Goal: Task Accomplishment & Management: Manage account settings

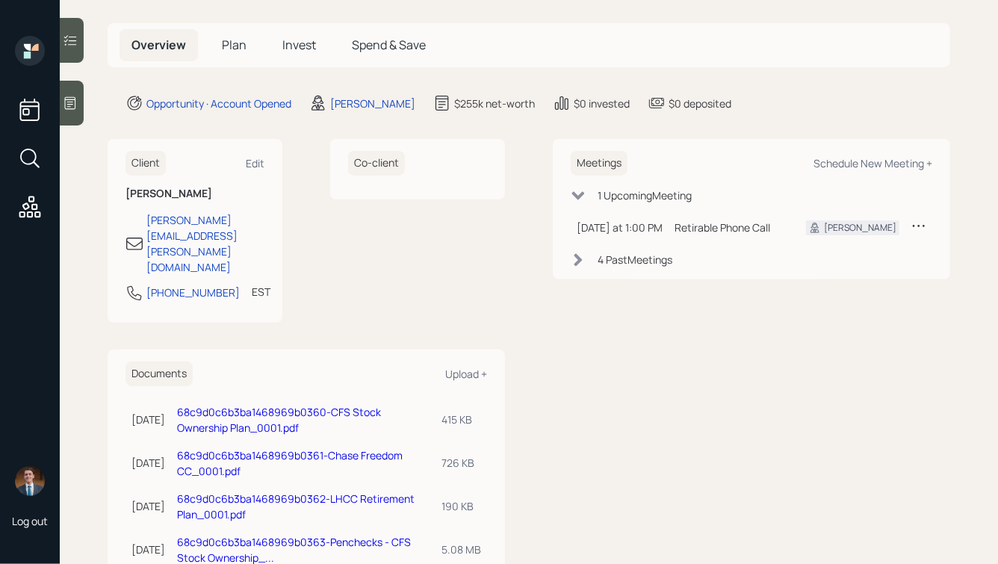
scroll to position [73, 0]
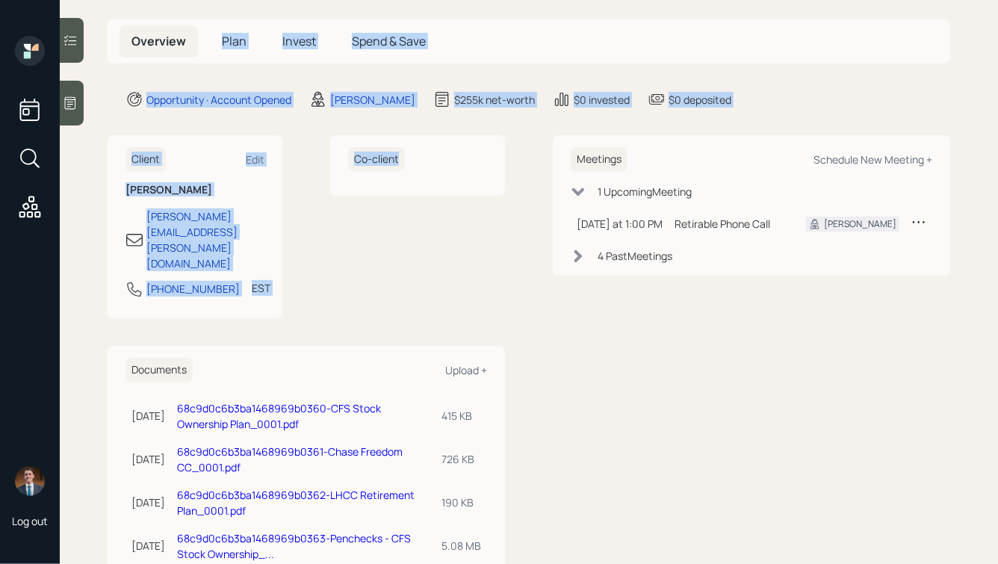
drag, startPoint x: 516, startPoint y: 171, endPoint x: 248, endPoint y: -9, distance: 323.0
click at [248, 0] on html "Log out [PERSON_NAME] Plan Delivery Warmer Altruist Kustomer Overview Plan Inve…" at bounding box center [499, 282] width 998 height 564
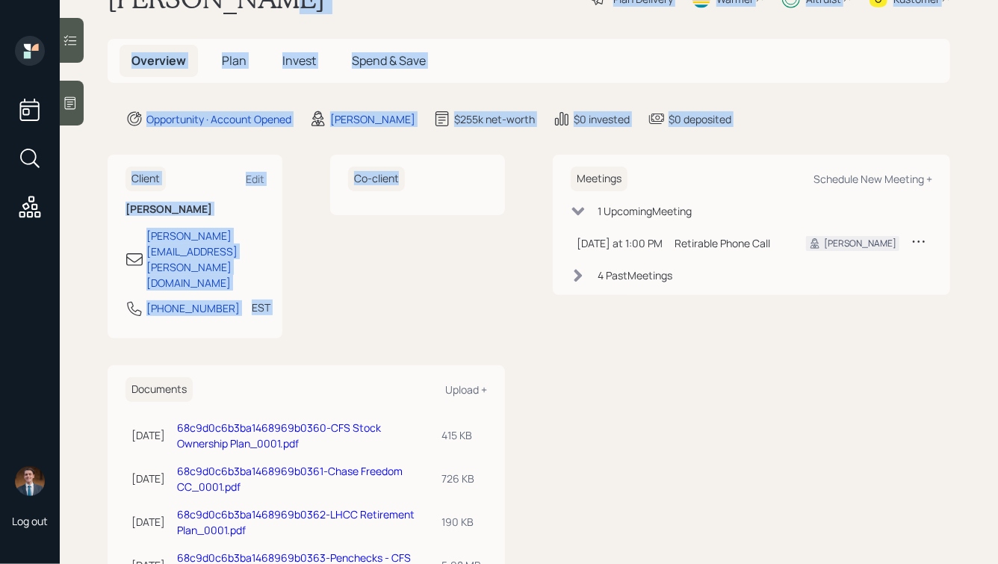
click at [239, 19] on main "[PERSON_NAME] Plan Delivery Warmer Altruist Kustomer Overview Plan Invest Spend…" at bounding box center [529, 282] width 938 height 564
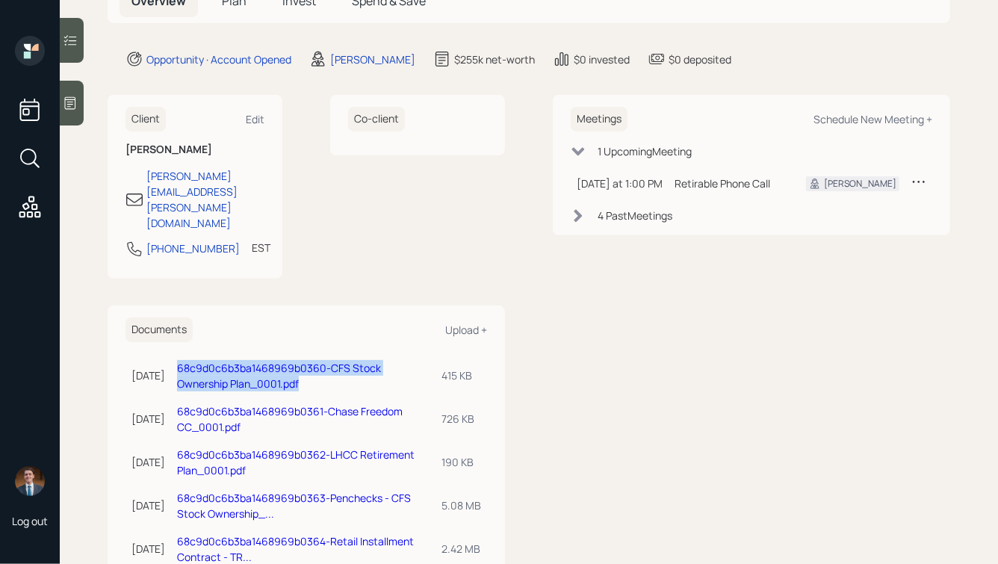
scroll to position [0, 0]
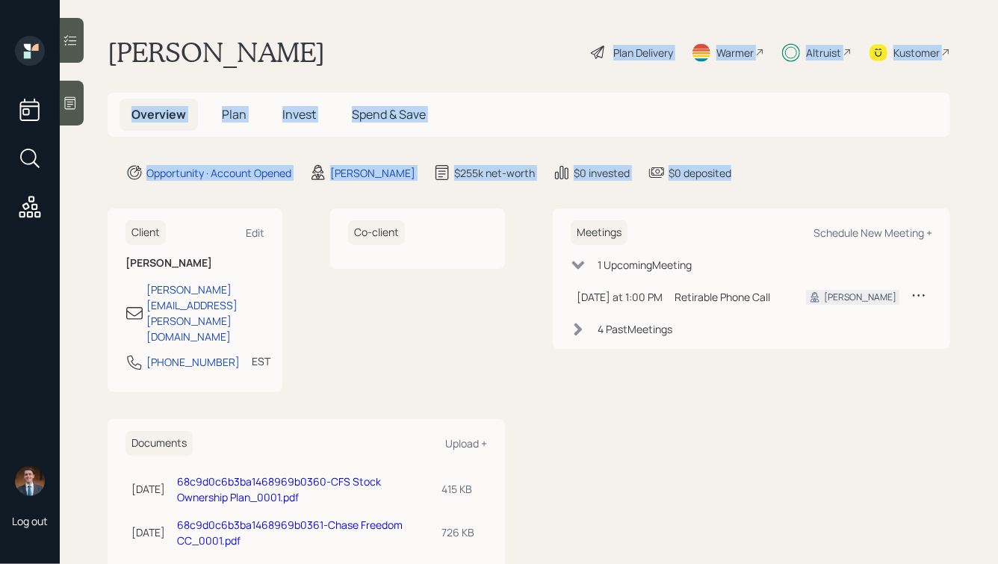
drag, startPoint x: 718, startPoint y: 174, endPoint x: 355, endPoint y: 25, distance: 392.3
click at [355, 25] on main "[PERSON_NAME] Plan Delivery Warmer Altruist Kustomer Overview Plan Invest Spend…" at bounding box center [529, 282] width 938 height 564
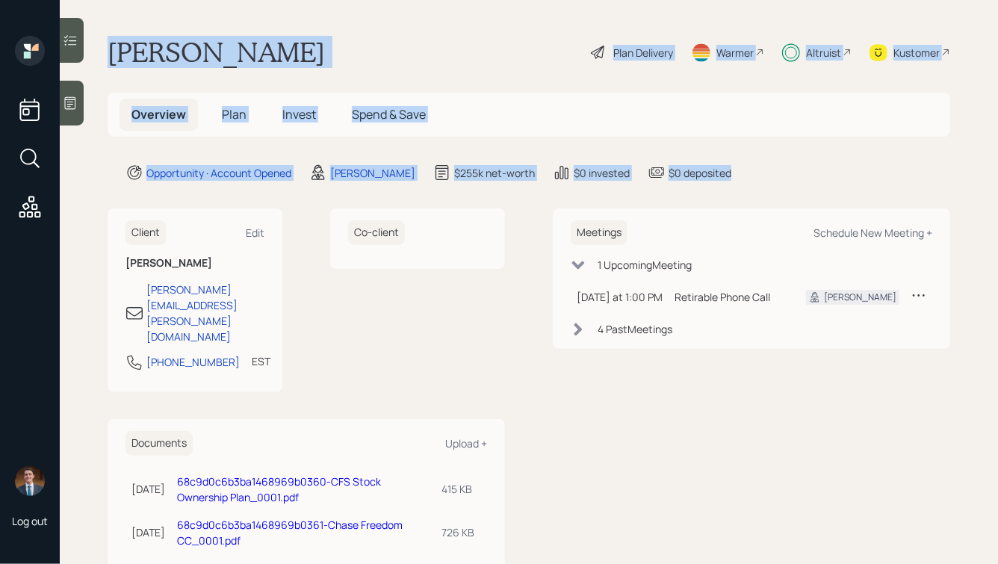
click at [323, 38] on div "[PERSON_NAME] Plan Delivery Warmer Altruist Kustomer" at bounding box center [529, 52] width 843 height 33
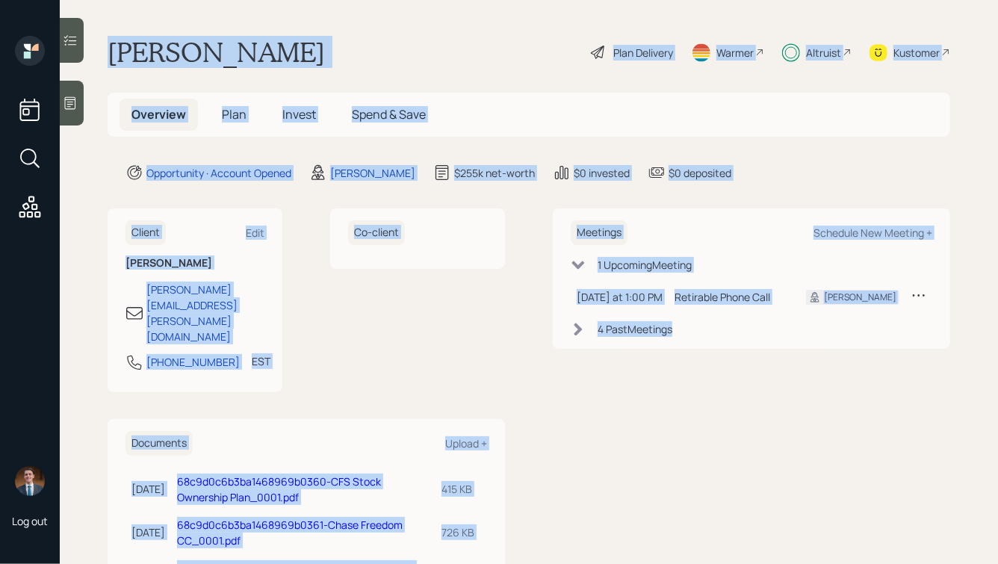
drag, startPoint x: 110, startPoint y: 49, endPoint x: 707, endPoint y: 385, distance: 685.1
click at [707, 385] on main "[PERSON_NAME] Plan Delivery Warmer Altruist Kustomer Overview Plan Invest Spend…" at bounding box center [529, 282] width 938 height 564
click at [707, 385] on div "Meetings Schedule New Meeting + 1 Upcoming Meeting [DATE] at 1:00 PM [DATE] 1:0…" at bounding box center [751, 495] width 397 height 574
drag, startPoint x: 812, startPoint y: 386, endPoint x: 374, endPoint y: 35, distance: 561.2
click at [374, 35] on main "[PERSON_NAME] Plan Delivery Warmer Altruist Kustomer Overview Plan Invest Spend…" at bounding box center [529, 282] width 938 height 564
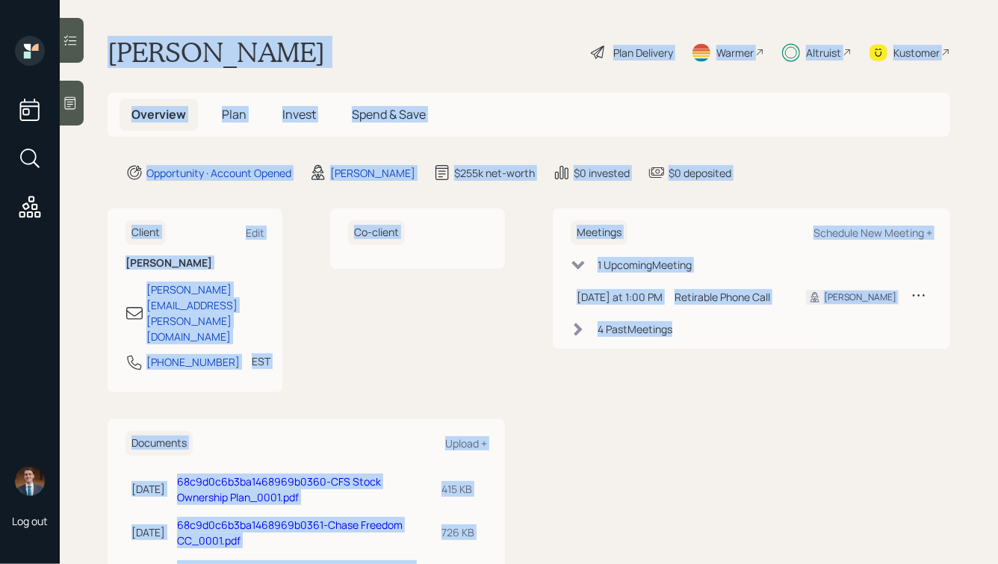
click at [374, 36] on div "[PERSON_NAME] Plan Delivery Warmer Altruist Kustomer" at bounding box center [529, 52] width 843 height 33
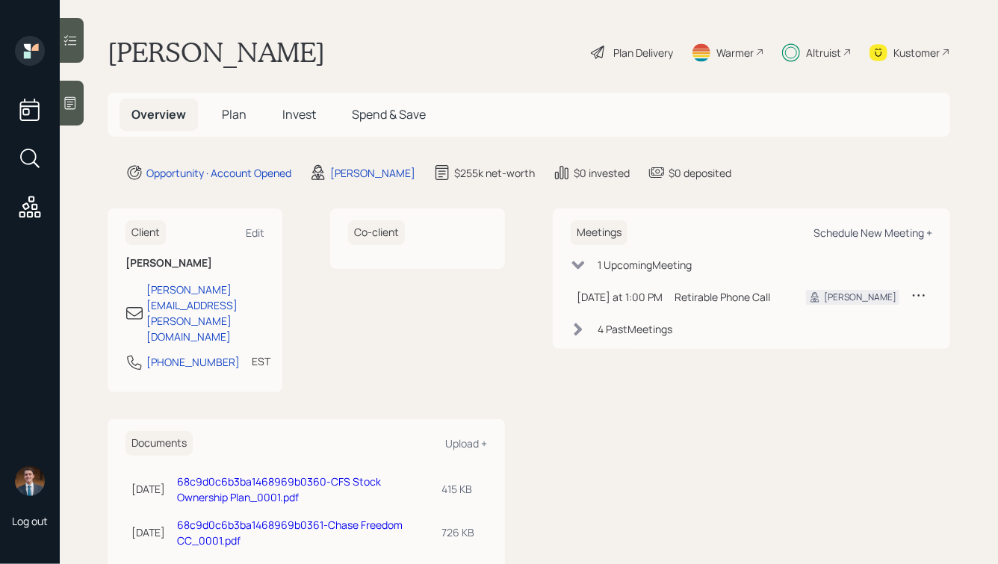
click at [859, 229] on div "Schedule New Meeting +" at bounding box center [873, 233] width 119 height 14
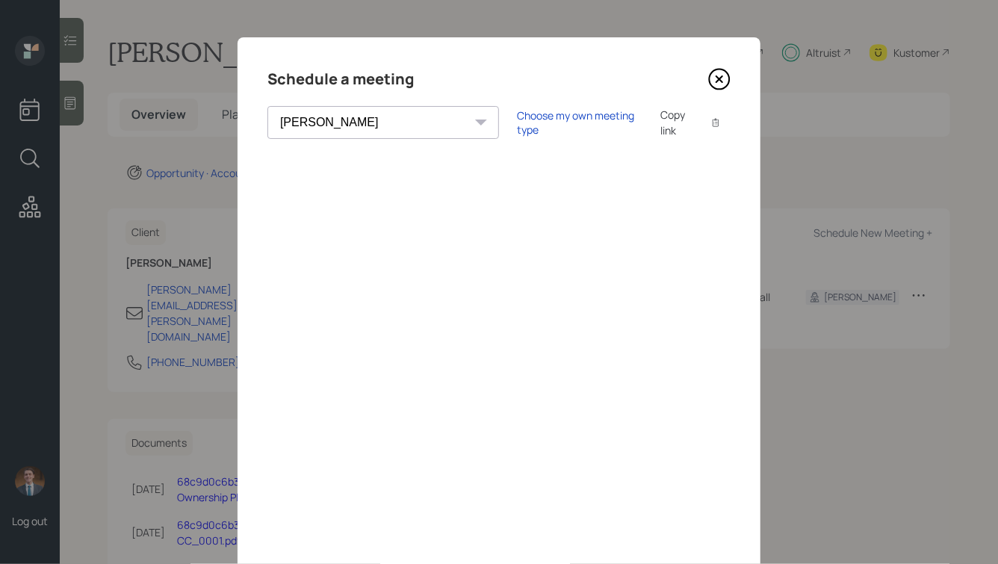
click at [383, 122] on div "[PERSON_NAME] [PERSON_NAME] [PERSON_NAME] [PERSON_NAME] [PERSON_NAME] [PERSON_N…" at bounding box center [383, 122] width 232 height 33
click at [378, 124] on div "[PERSON_NAME] [PERSON_NAME] [PERSON_NAME] [PERSON_NAME] [PERSON_NAME] [PERSON_N…" at bounding box center [383, 122] width 232 height 33
click at [378, 120] on div "[PERSON_NAME] [PERSON_NAME] [PERSON_NAME] [PERSON_NAME] [PERSON_NAME] [PERSON_N…" at bounding box center [383, 122] width 232 height 33
click at [322, 118] on select "[PERSON_NAME] [PERSON_NAME] [PERSON_NAME] [PERSON_NAME] [PERSON_NAME] [PERSON_N…" at bounding box center [383, 122] width 232 height 33
select select "ade3b313-576a-42c5-b346-1eb294908ae6"
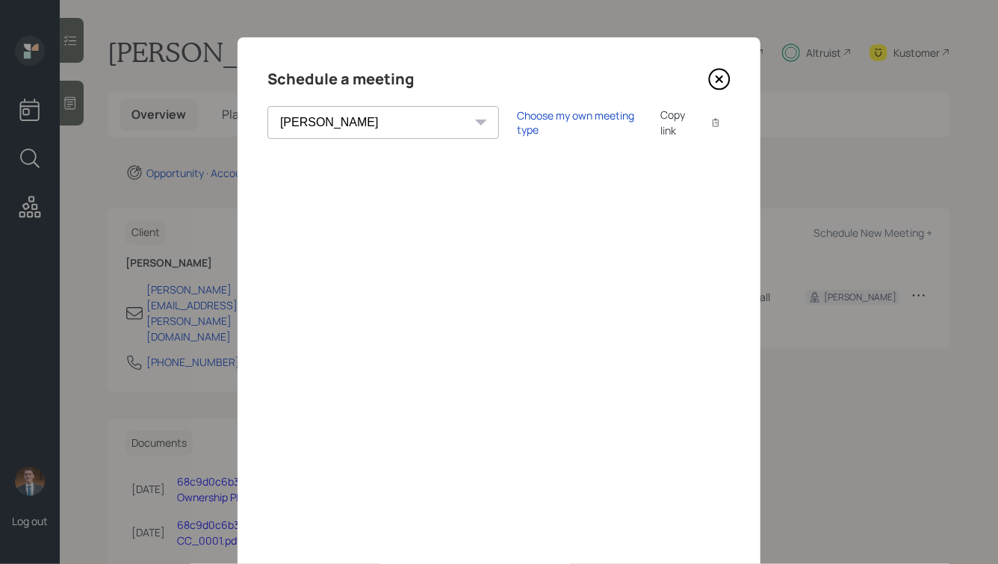
click at [267, 106] on select "[PERSON_NAME] [PERSON_NAME] [PERSON_NAME] [PERSON_NAME] [PERSON_NAME] [PERSON_N…" at bounding box center [383, 122] width 232 height 33
click at [517, 121] on div "Choose my own meeting type" at bounding box center [580, 122] width 126 height 28
click at [717, 80] on icon at bounding box center [719, 79] width 22 height 22
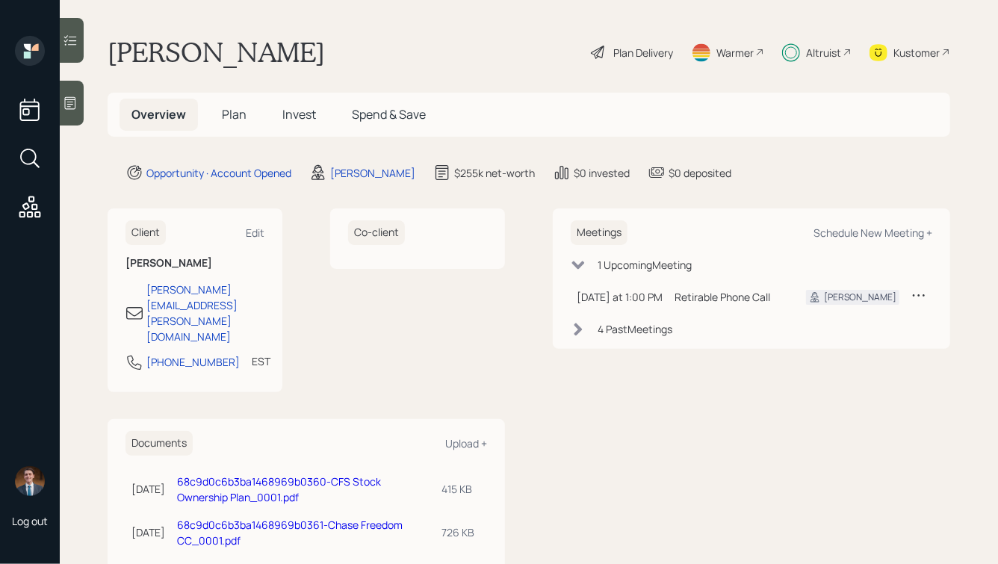
click at [306, 112] on span "Invest" at bounding box center [299, 114] width 34 height 16
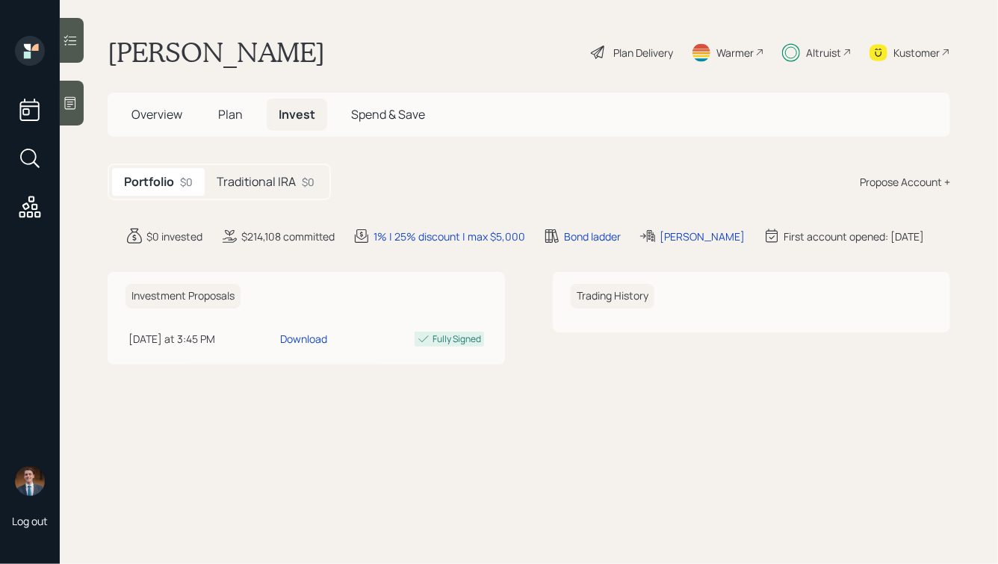
click at [244, 161] on main "[PERSON_NAME] Plan Delivery Warmer Altruist Kustomer Overview Plan Invest Spend…" at bounding box center [529, 282] width 938 height 564
click at [244, 176] on h5 "Traditional IRA" at bounding box center [256, 182] width 79 height 14
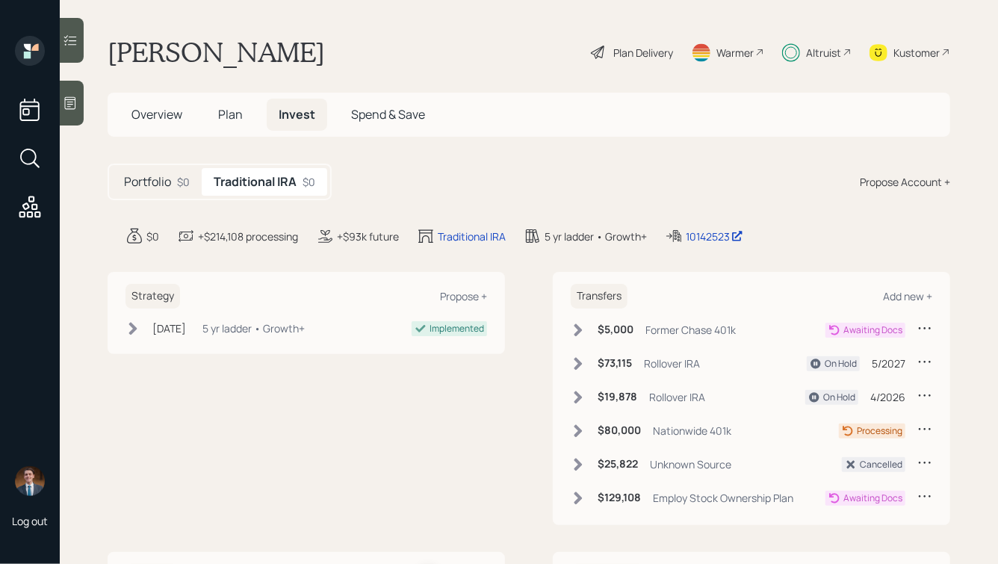
click at [578, 321] on div "$5,000 Former Chase 401k" at bounding box center [653, 330] width 165 height 19
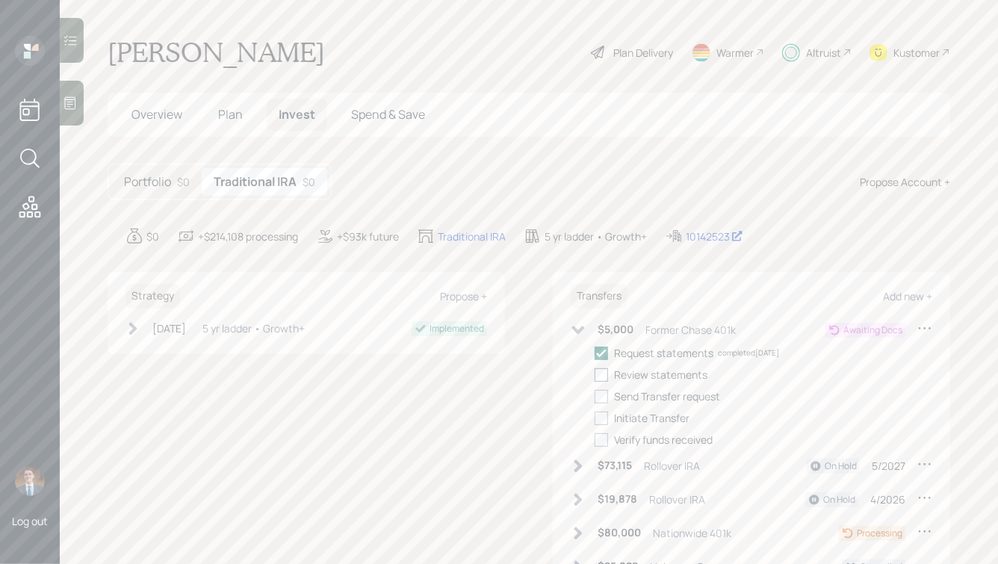
click at [604, 373] on div at bounding box center [601, 374] width 13 height 13
click at [595, 374] on input "checkbox" at bounding box center [594, 374] width 1 height 1
checkbox input "true"
click at [601, 405] on div "Request statements completed [DATE] Review statements completed [DATE] Send Tra…" at bounding box center [764, 396] width 338 height 102
click at [601, 396] on div at bounding box center [601, 396] width 13 height 13
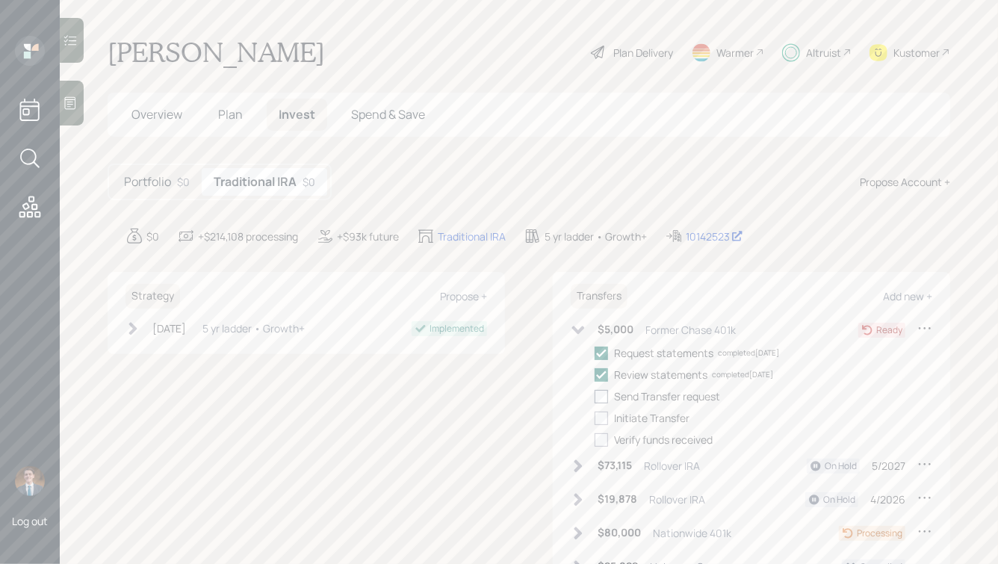
click at [595, 396] on input "checkbox" at bounding box center [594, 396] width 1 height 1
checkbox input "true"
click at [601, 415] on div at bounding box center [601, 418] width 13 height 13
click at [595, 418] on input "checkbox" at bounding box center [594, 418] width 1 height 1
checkbox input "true"
